Goal: Navigation & Orientation: Understand site structure

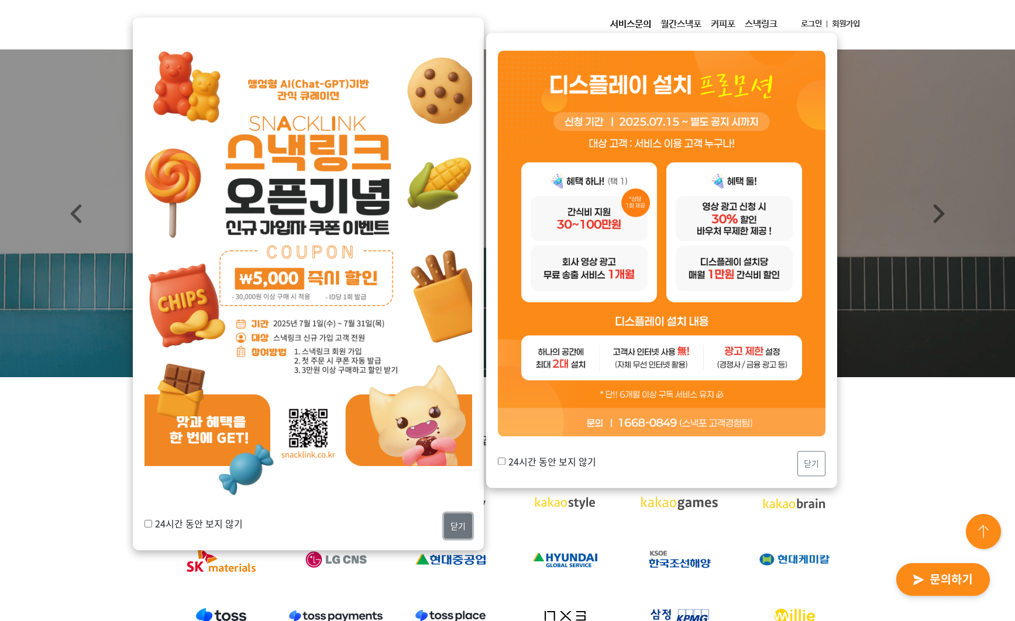
click at [448, 524] on button "닫기" at bounding box center [458, 525] width 28 height 25
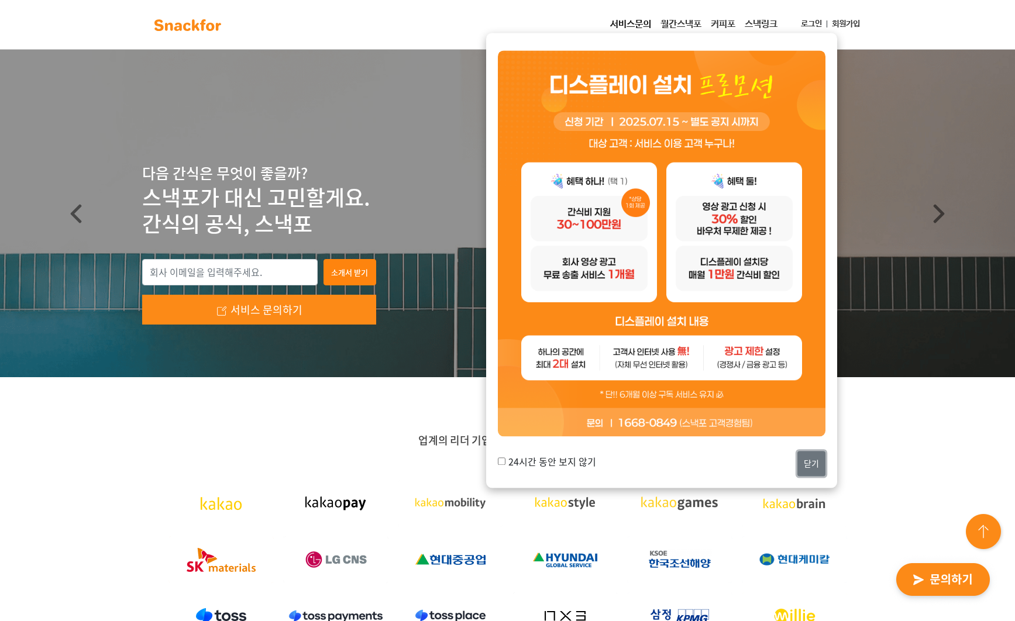
click at [807, 469] on button "닫기" at bounding box center [811, 464] width 28 height 25
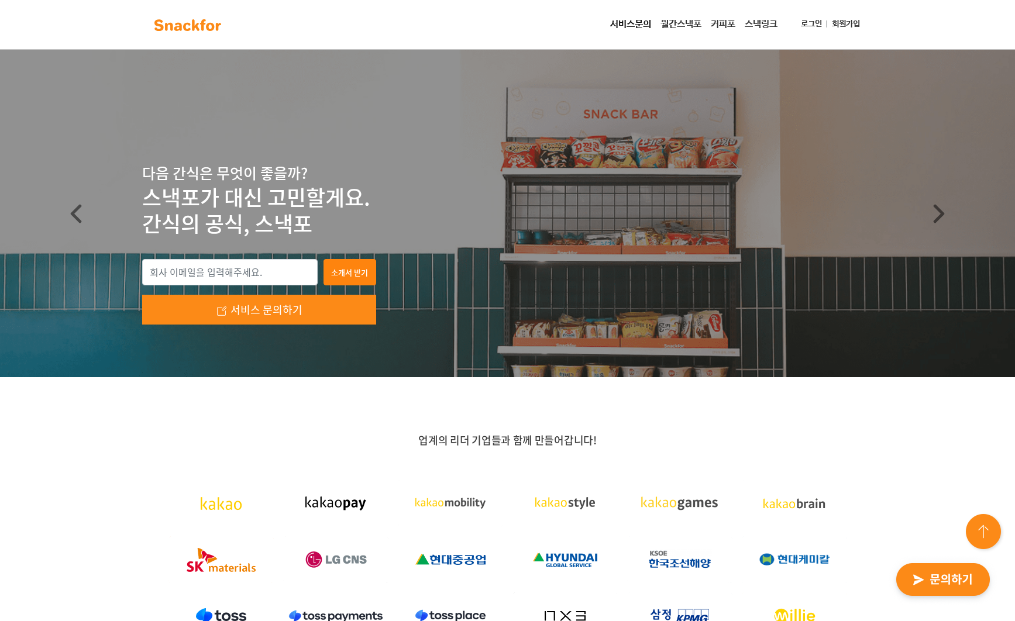
click at [198, 26] on img at bounding box center [188, 25] width 74 height 19
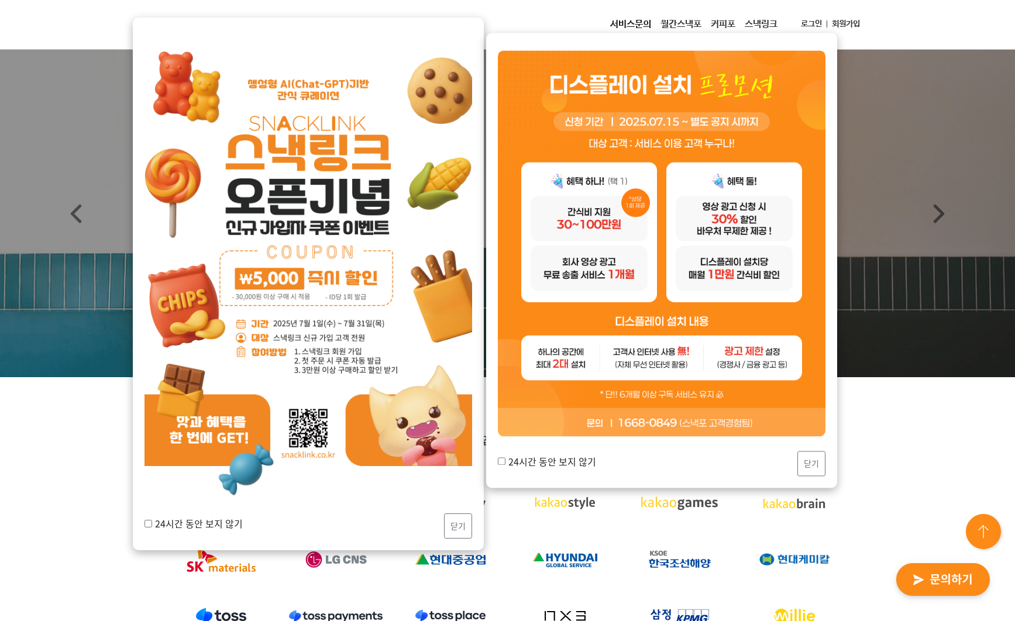
click at [896, 425] on div "업계의 리더 기업들과 함께 만들어갑니다!" at bounding box center [507, 580] width 1015 height 407
click at [806, 468] on button "닫기" at bounding box center [811, 464] width 28 height 25
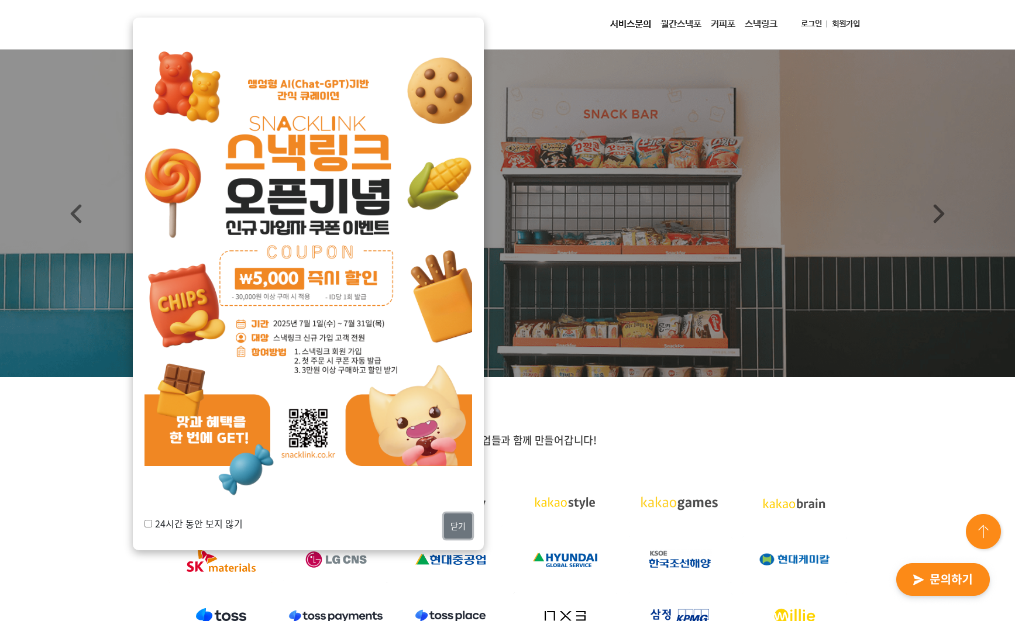
click at [453, 524] on button "닫기" at bounding box center [458, 525] width 28 height 25
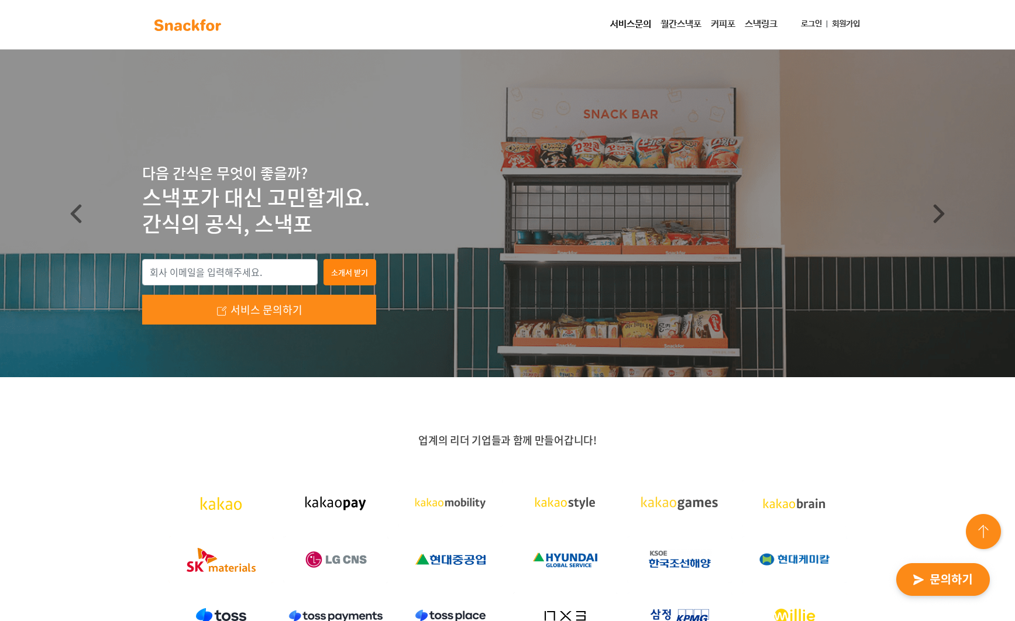
click at [758, 20] on link "스낵링크" at bounding box center [761, 24] width 42 height 23
click at [685, 22] on link "월간스낵포" at bounding box center [681, 24] width 50 height 23
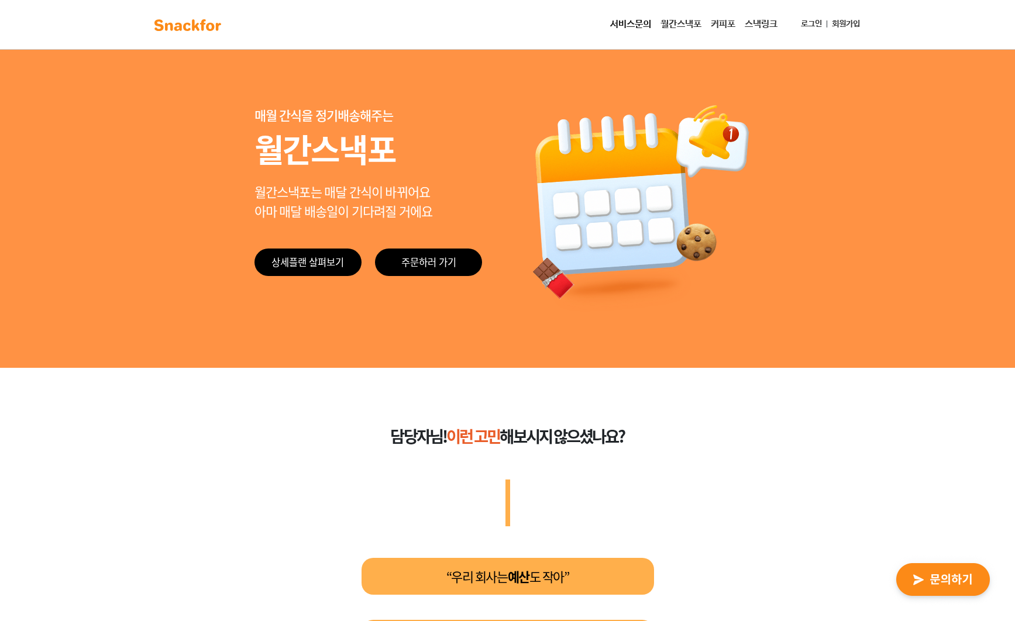
click at [720, 22] on link "커피포" at bounding box center [723, 24] width 34 height 23
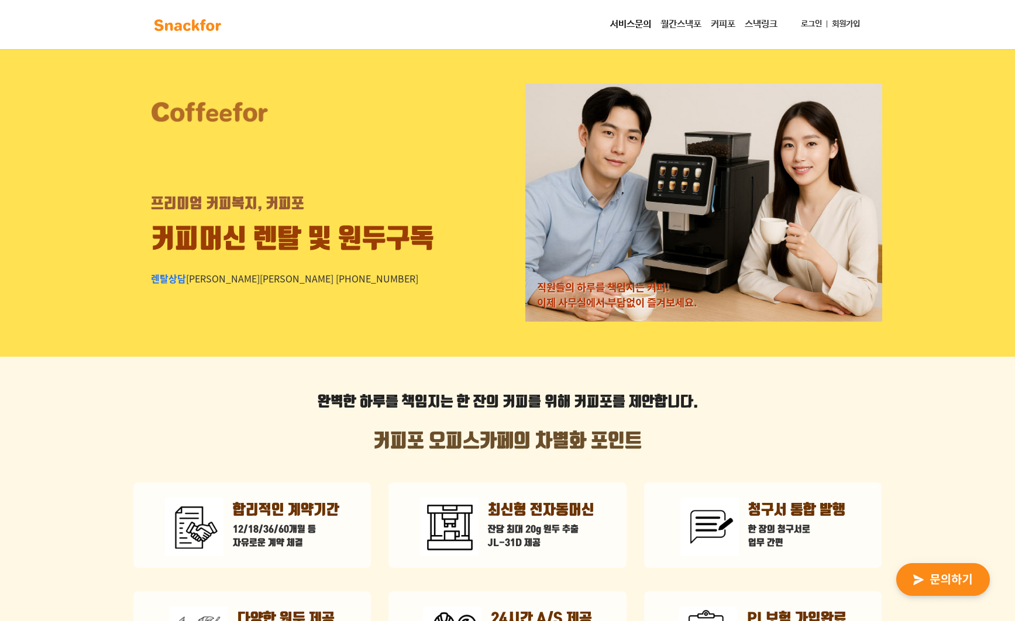
click at [758, 22] on link "스낵링크" at bounding box center [761, 24] width 42 height 23
